Goal: Navigation & Orientation: Go to known website

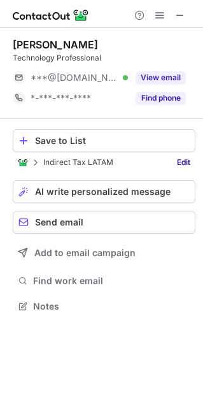
scroll to position [297, 203]
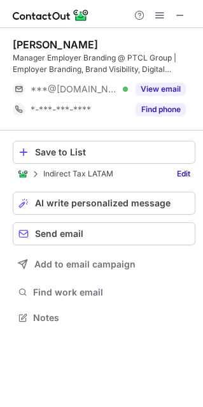
scroll to position [308, 203]
